Goal: Check status: Check status

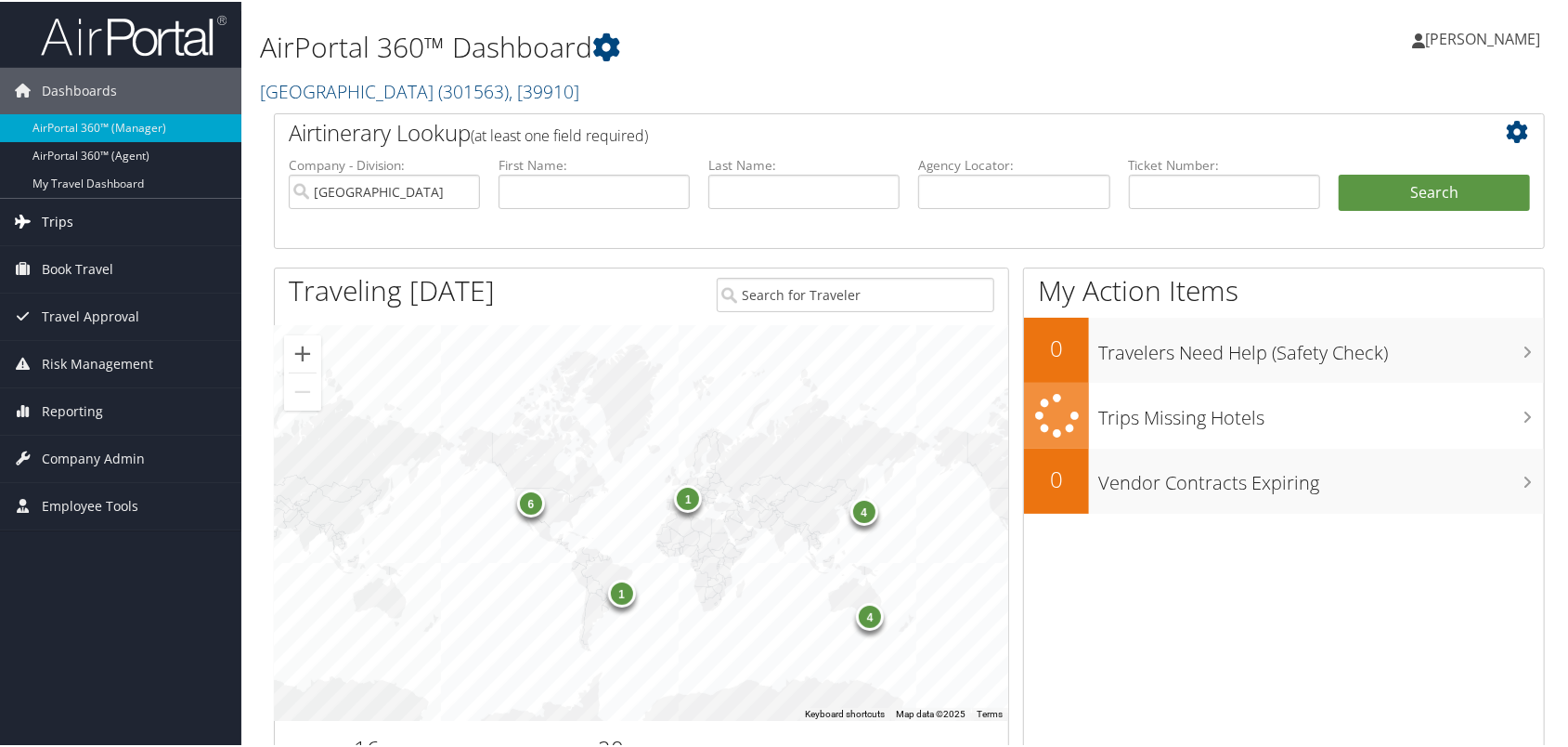
click at [65, 220] on span "Trips" at bounding box center [57, 220] width 31 height 46
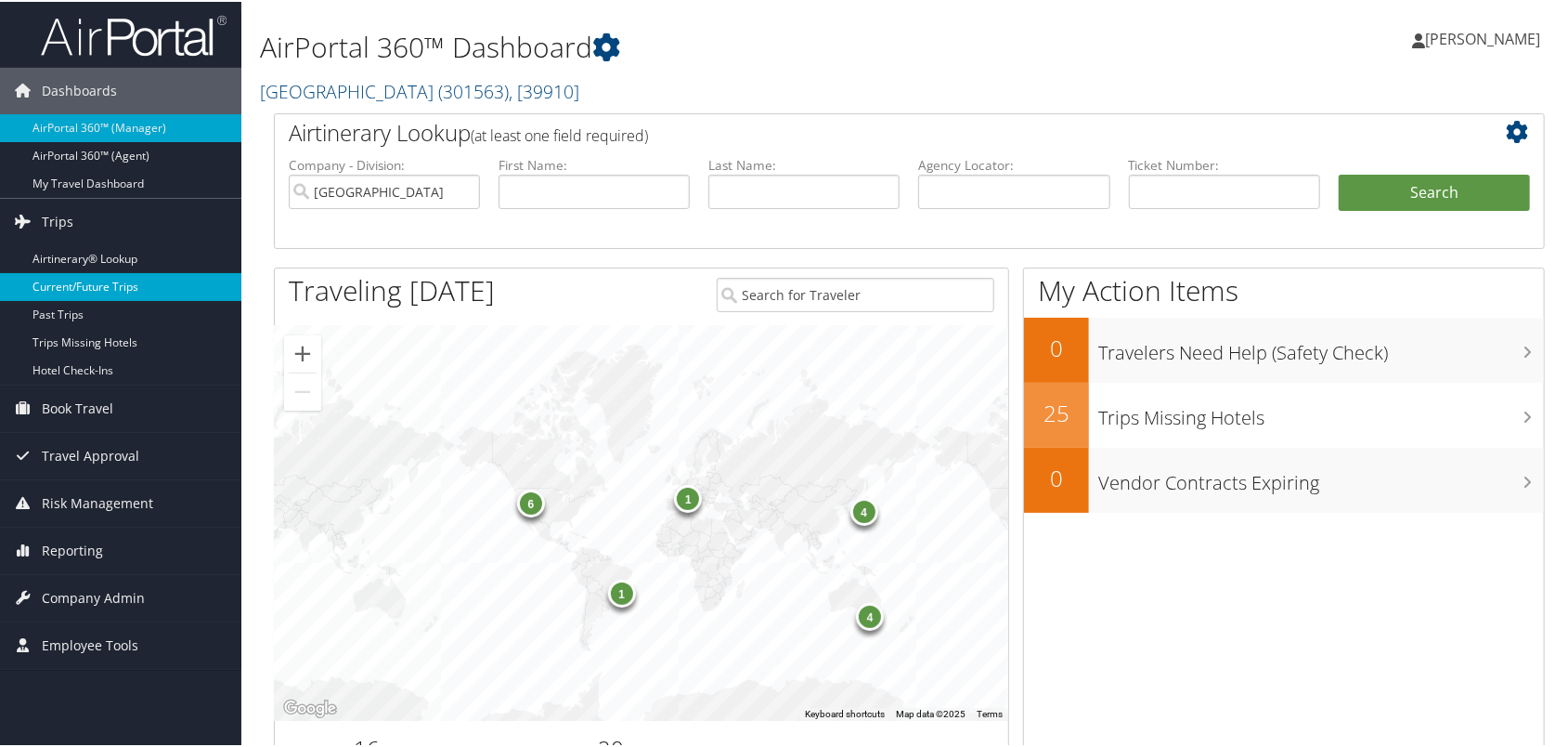
click at [91, 282] on link "Current/Future Trips" at bounding box center [120, 284] width 241 height 27
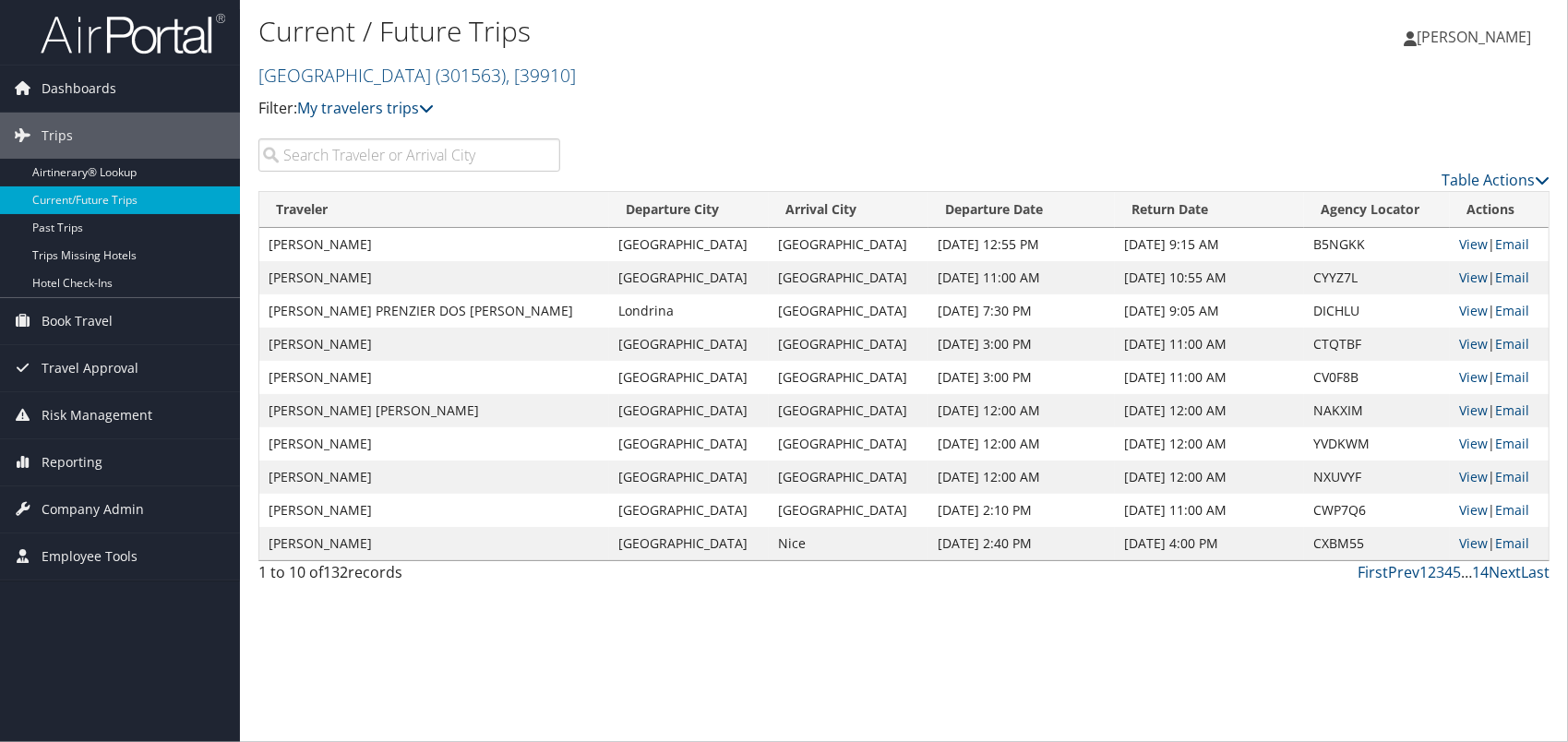
click at [323, 171] on input "search" at bounding box center [409, 154] width 302 height 33
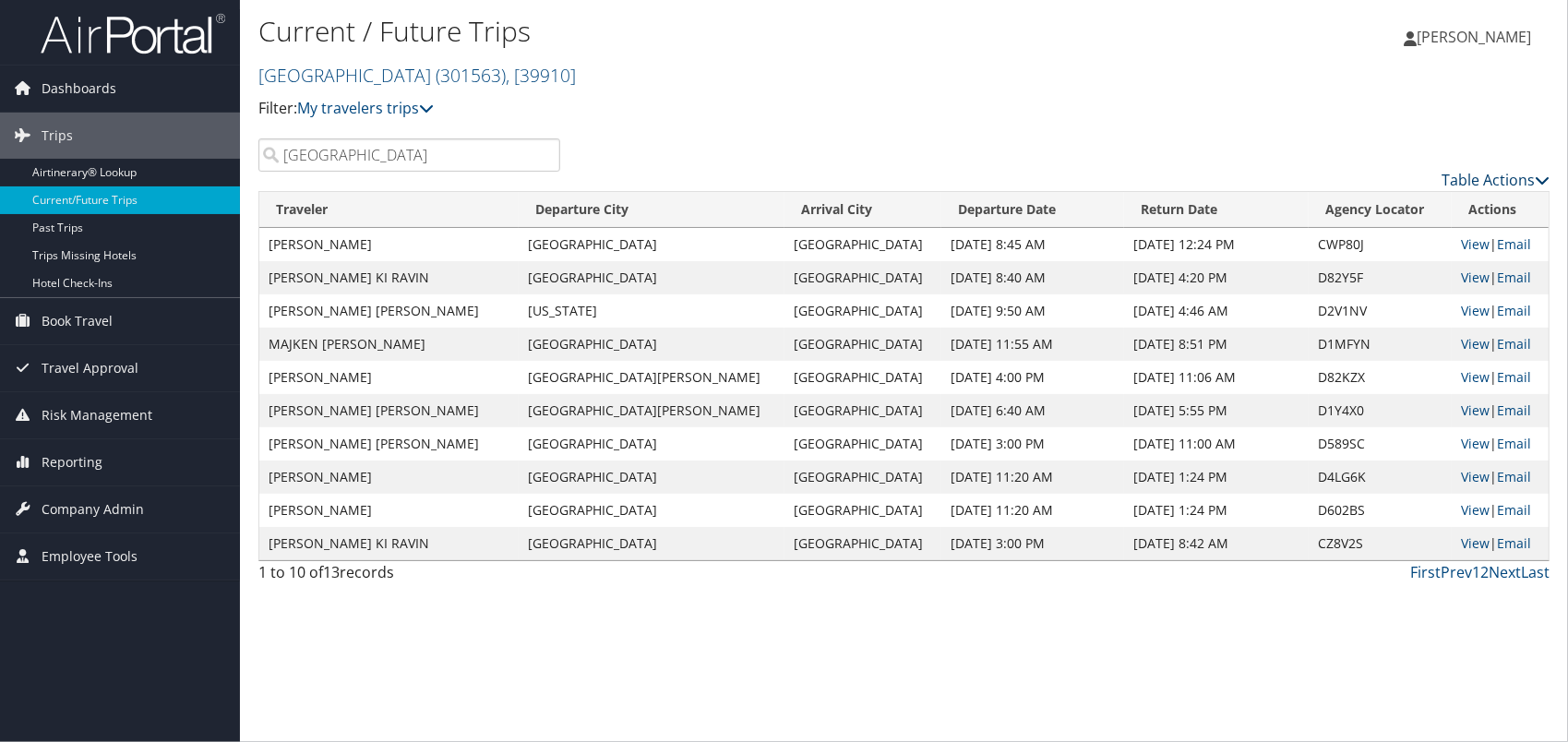
type input "Las vegas"
click at [1513, 190] on link "Table Actions" at bounding box center [1495, 180] width 108 height 21
click at [1378, 324] on link "Page Length" at bounding box center [1418, 308] width 243 height 31
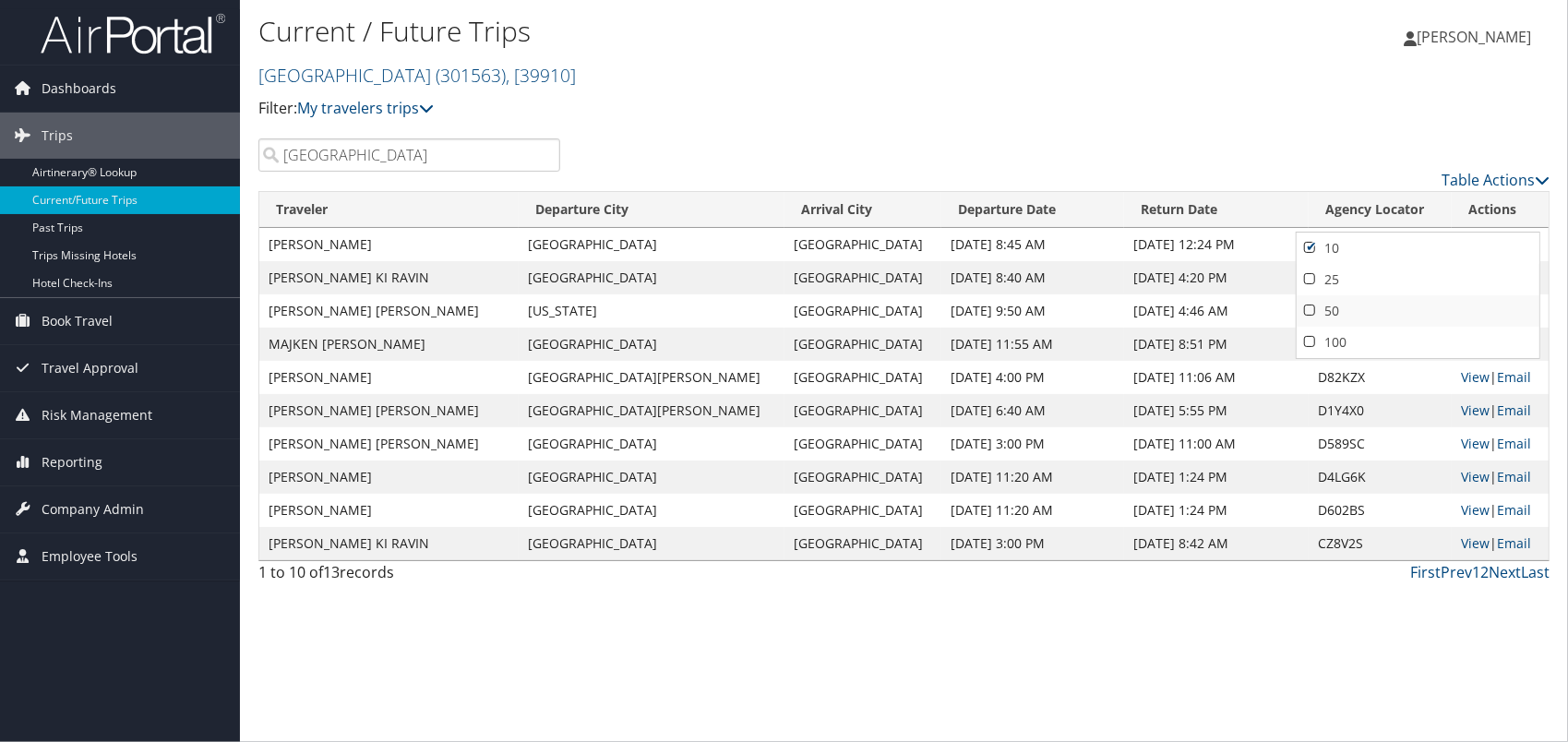
click at [1321, 325] on link "50" at bounding box center [1418, 310] width 243 height 31
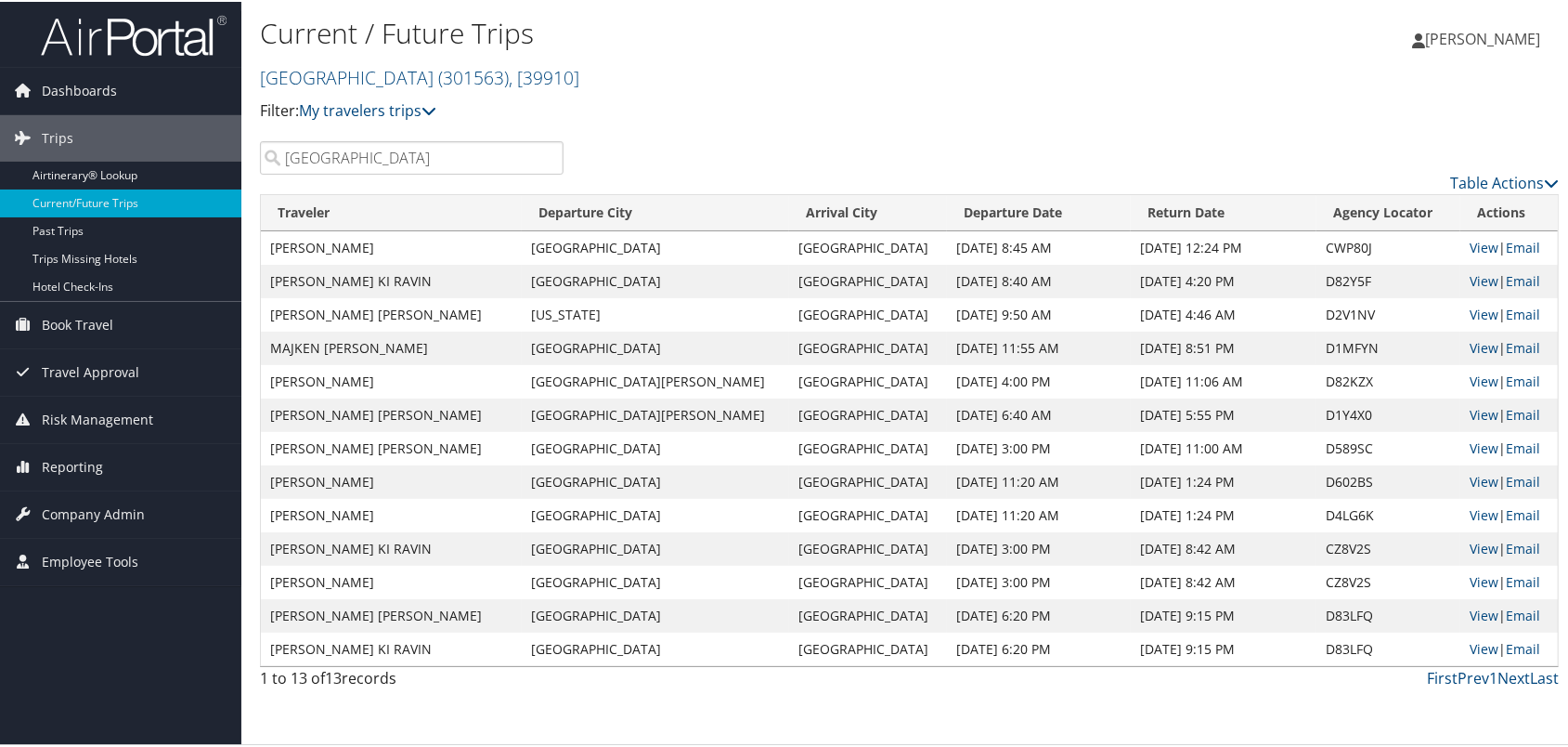
scroll to position [106, 0]
click at [1470, 304] on link "View" at bounding box center [1484, 312] width 28 height 18
click at [1470, 337] on link "View" at bounding box center [1484, 346] width 28 height 18
click at [1470, 370] on link "View" at bounding box center [1484, 379] width 28 height 18
click at [1470, 404] on link "View" at bounding box center [1484, 413] width 28 height 18
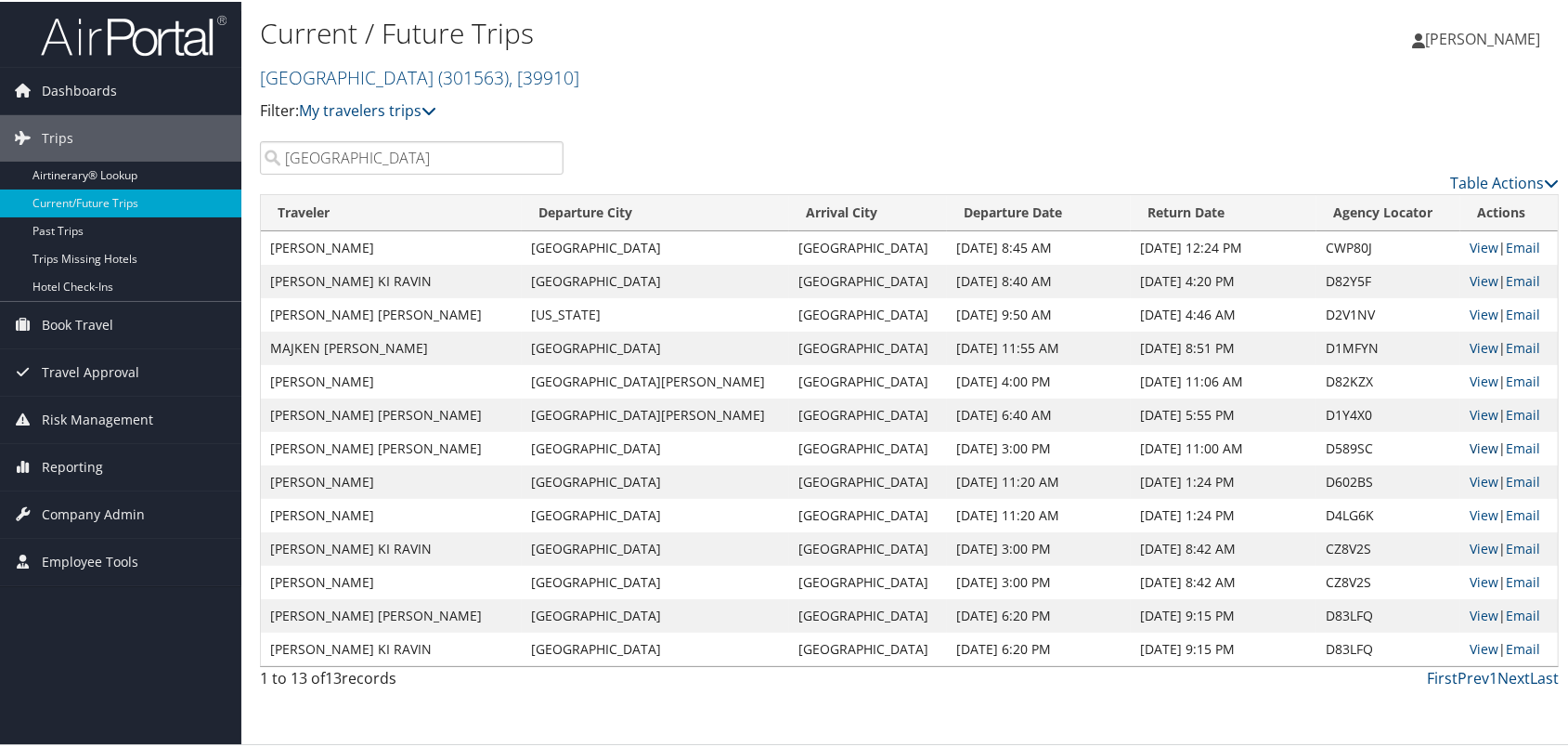
click at [1470, 437] on link "View" at bounding box center [1484, 446] width 28 height 18
click at [1470, 472] on link "View" at bounding box center [1484, 479] width 28 height 18
click at [1470, 522] on link "View" at bounding box center [1484, 513] width 28 height 18
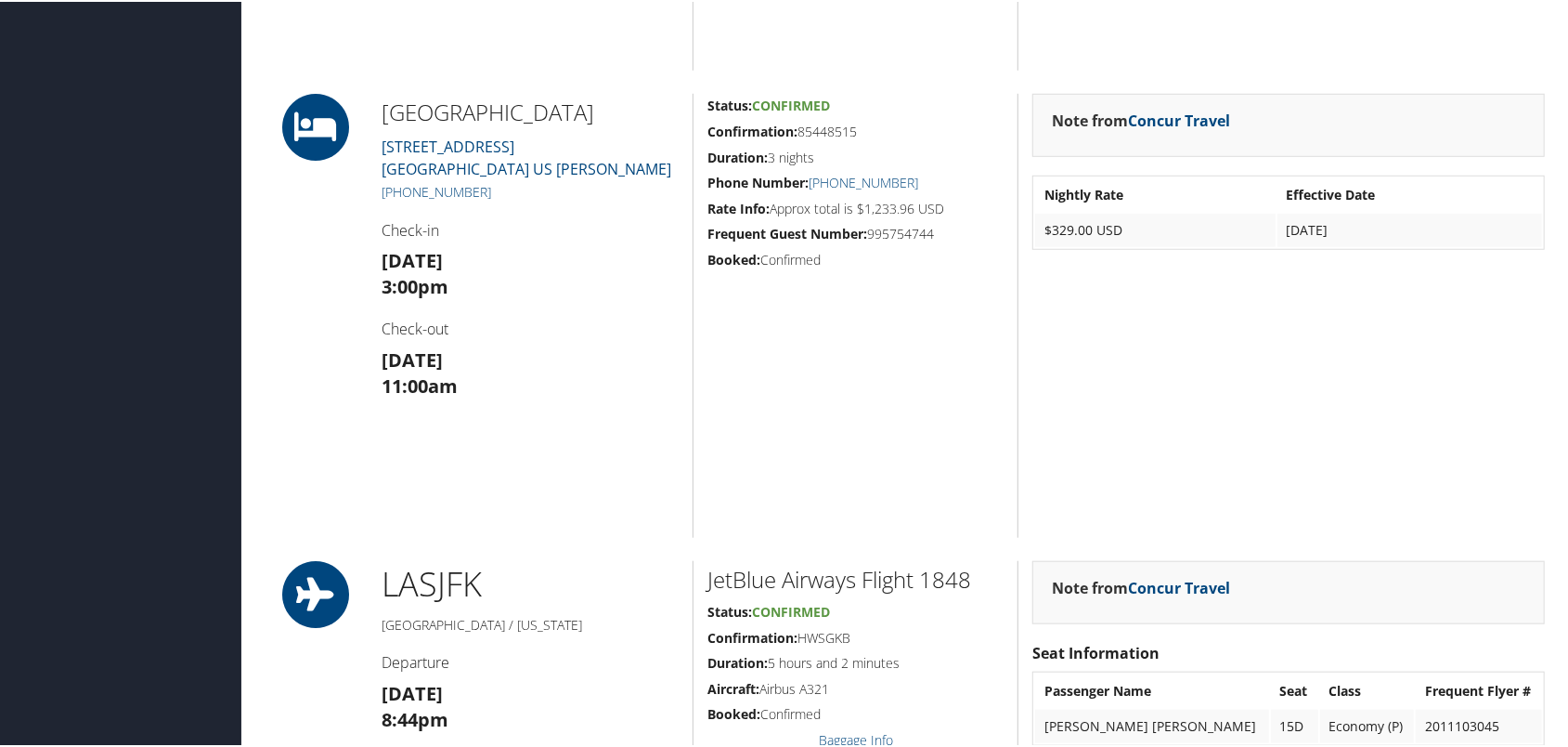
scroll to position [929, 0]
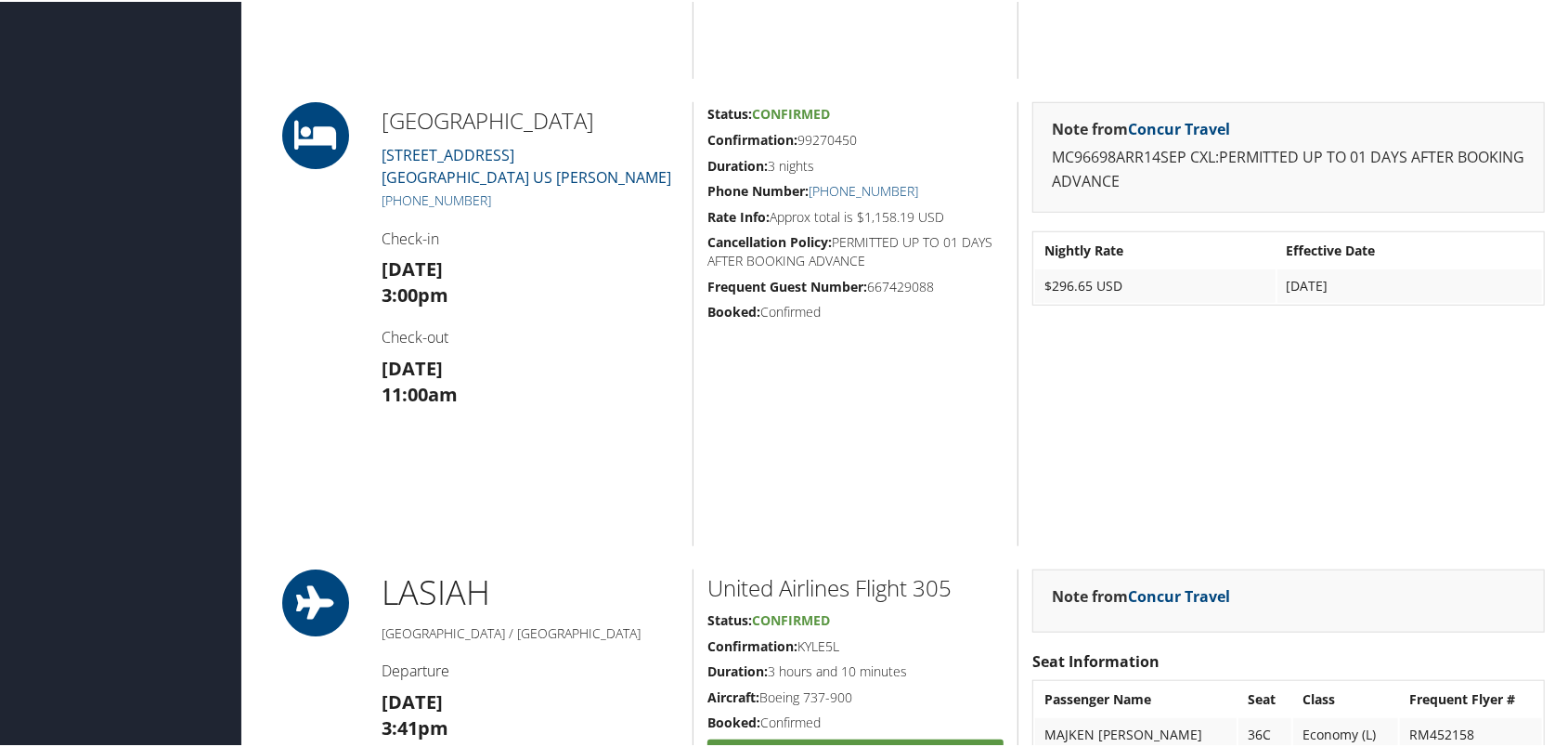
scroll to position [836, 0]
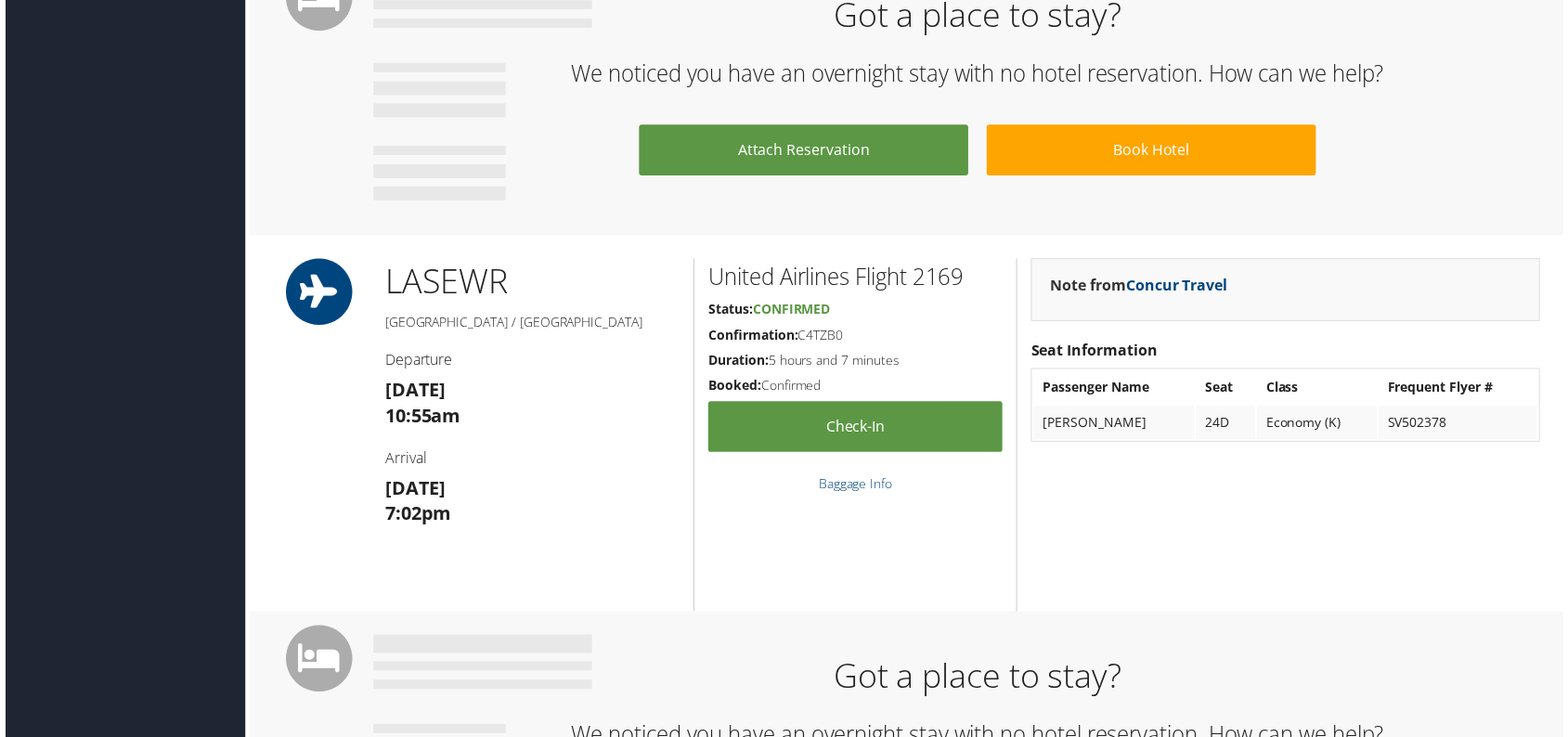
scroll to position [1484, 0]
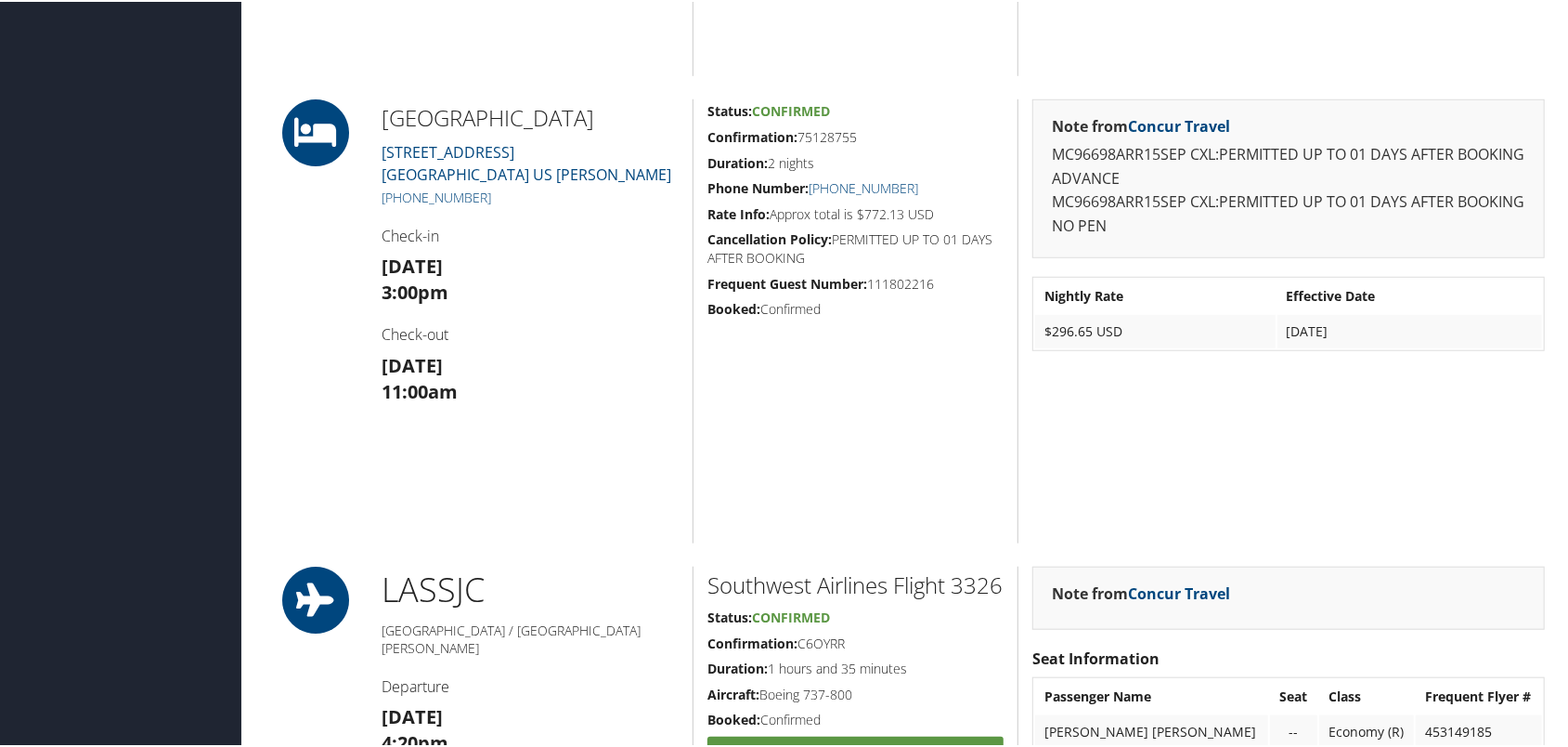
scroll to position [929, 0]
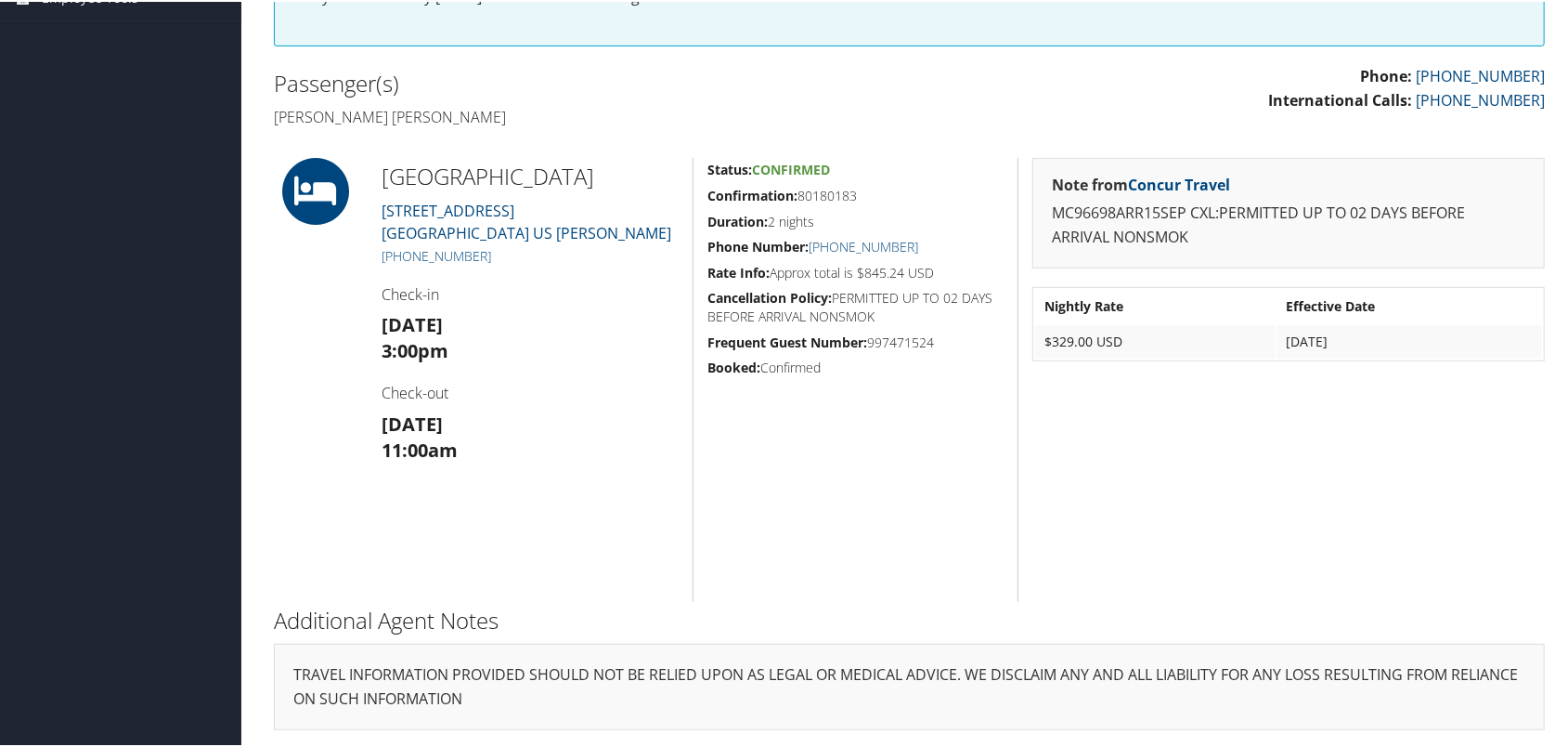
scroll to position [558, 0]
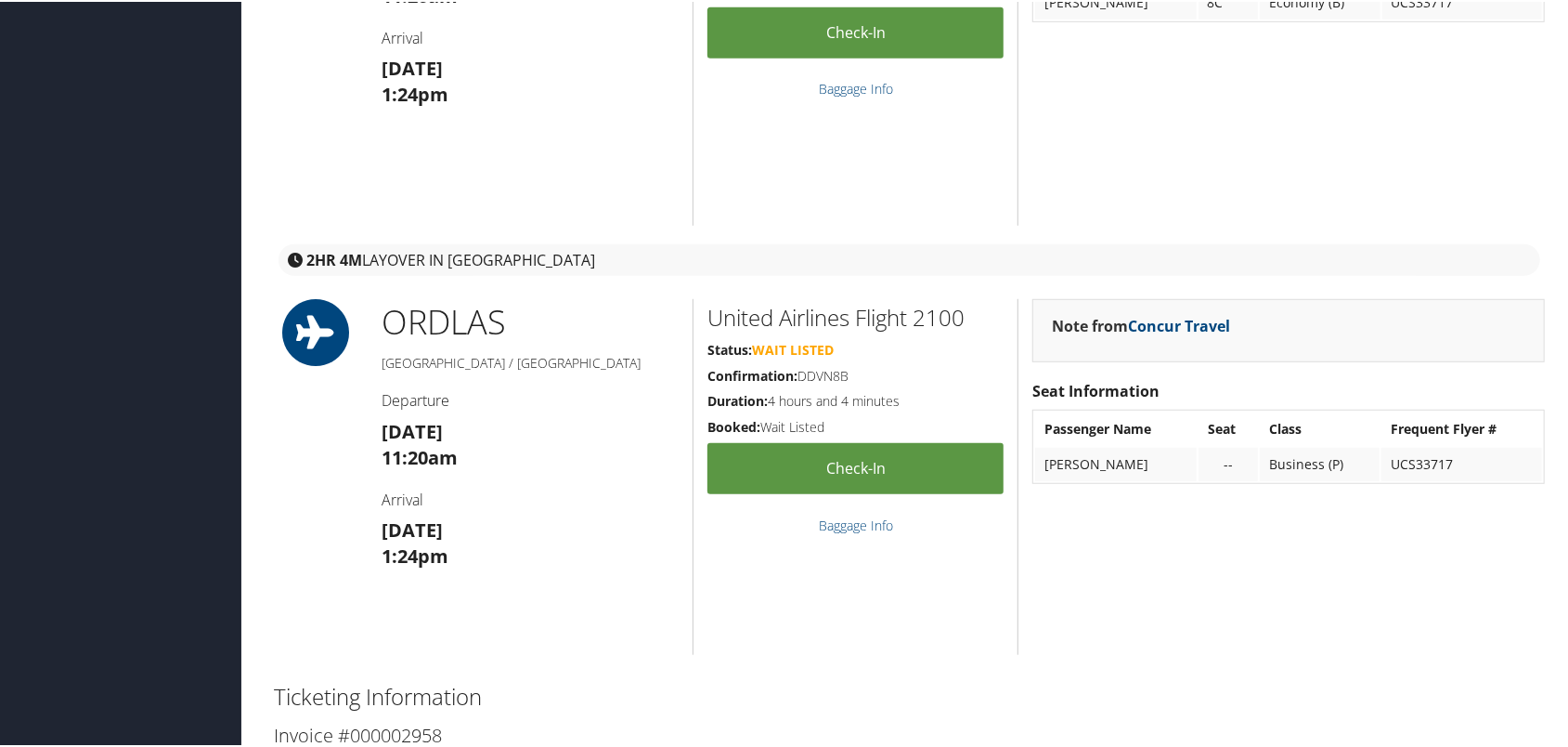
scroll to position [558, 0]
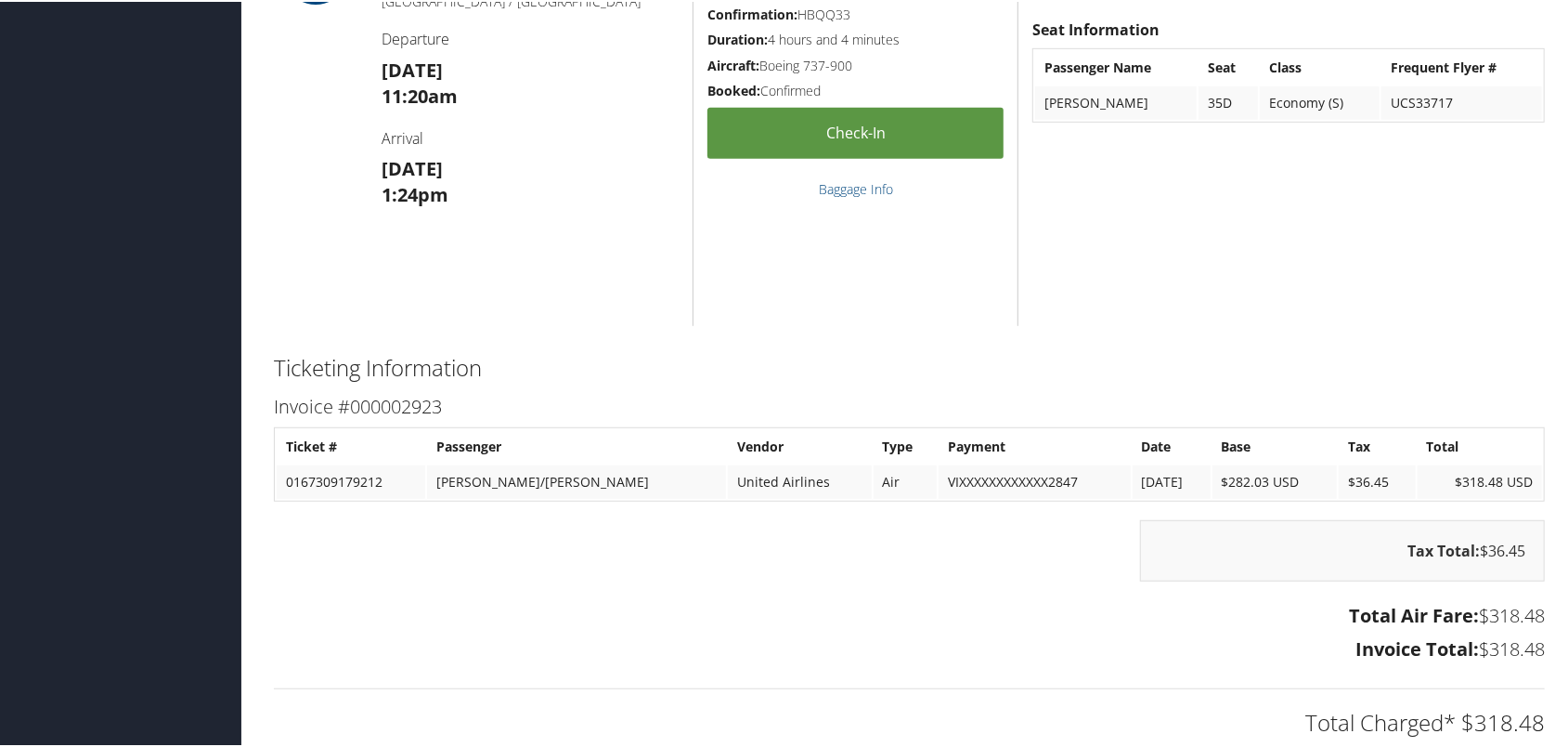
scroll to position [650, 0]
